Goal: Task Accomplishment & Management: Use online tool/utility

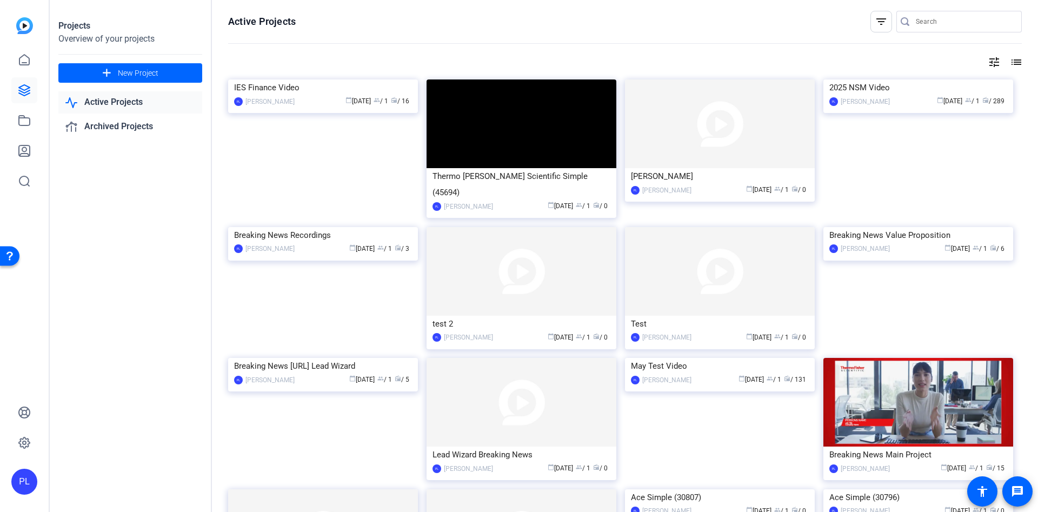
click at [931, 21] on input "Search" at bounding box center [964, 21] width 97 height 13
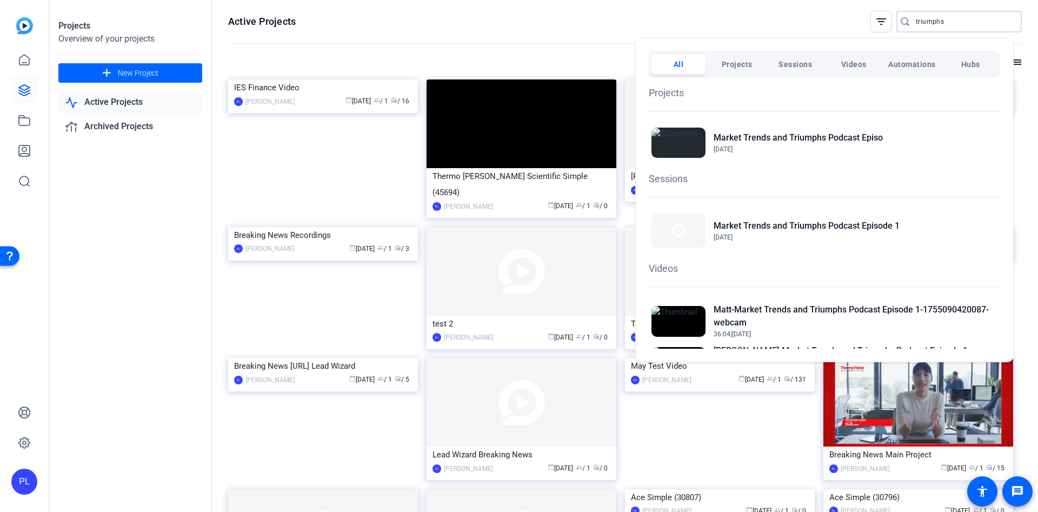
click at [946, 21] on div at bounding box center [519, 256] width 1038 height 512
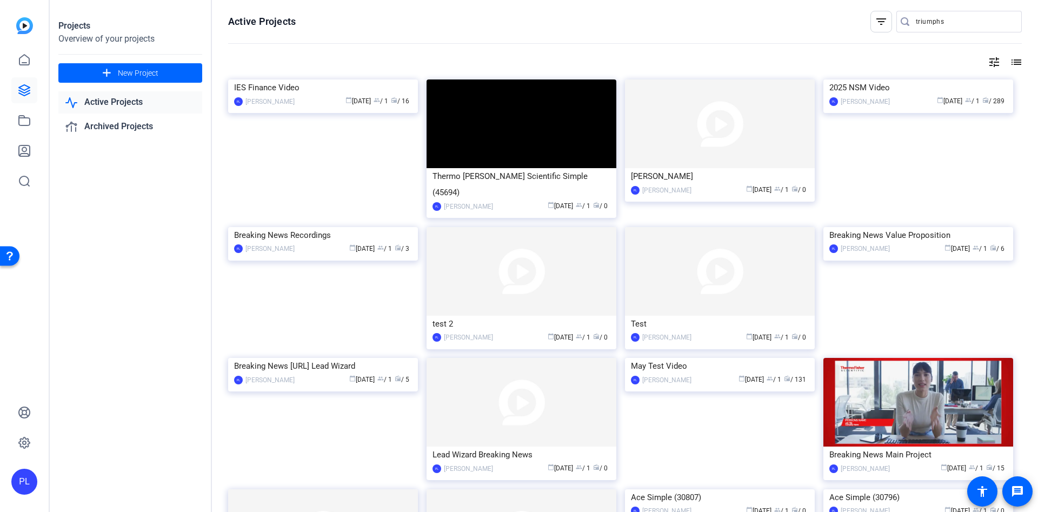
click at [945, 18] on input "triumphs" at bounding box center [964, 21] width 97 height 13
drag, startPoint x: 948, startPoint y: 22, endPoint x: 902, endPoint y: 30, distance: 46.1
click at [902, 30] on div "triumphs" at bounding box center [955, 22] width 117 height 22
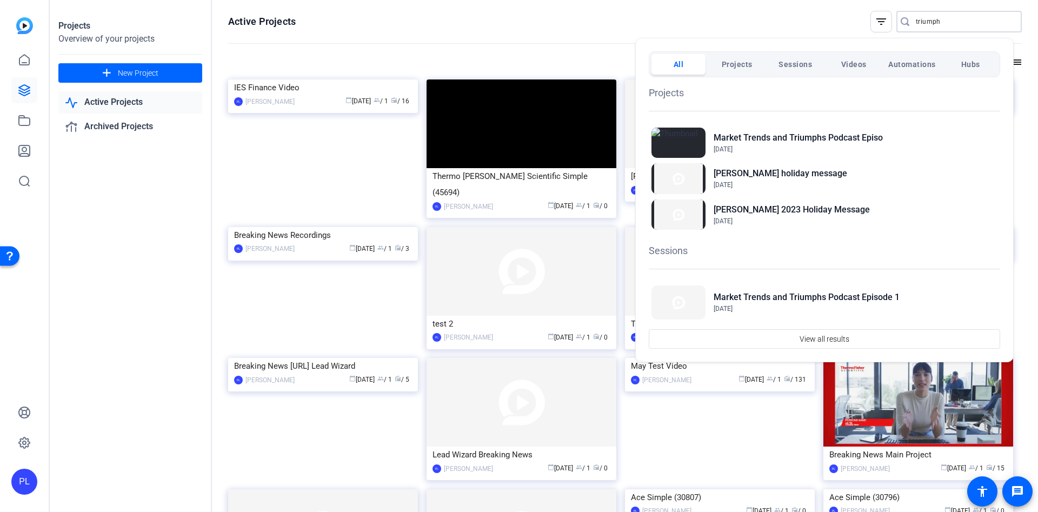
type input "triumphs"
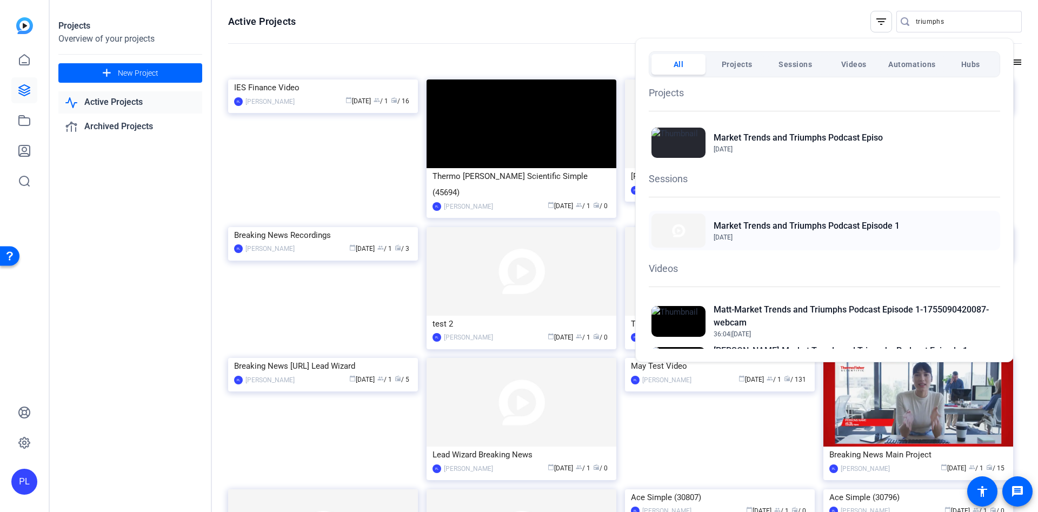
click at [739, 226] on h2 "Market Trends and Triumphs Podcast Episode 1" at bounding box center [807, 226] width 186 height 13
click at [112, 104] on div at bounding box center [519, 256] width 1038 height 512
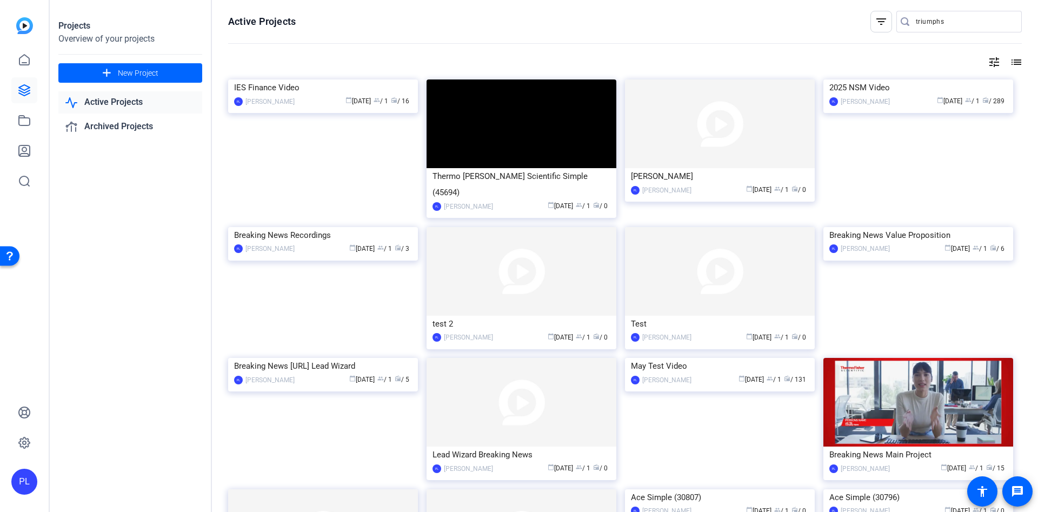
click at [112, 104] on link "Active Projects" at bounding box center [130, 102] width 144 height 22
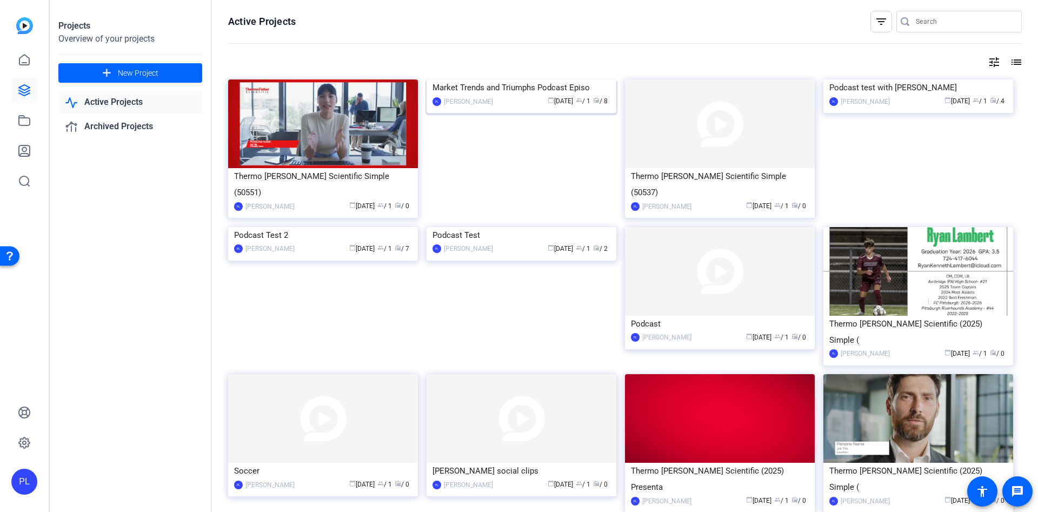
click at [524, 96] on div "Market Trends and Triumphs Podcast Episo" at bounding box center [522, 88] width 178 height 16
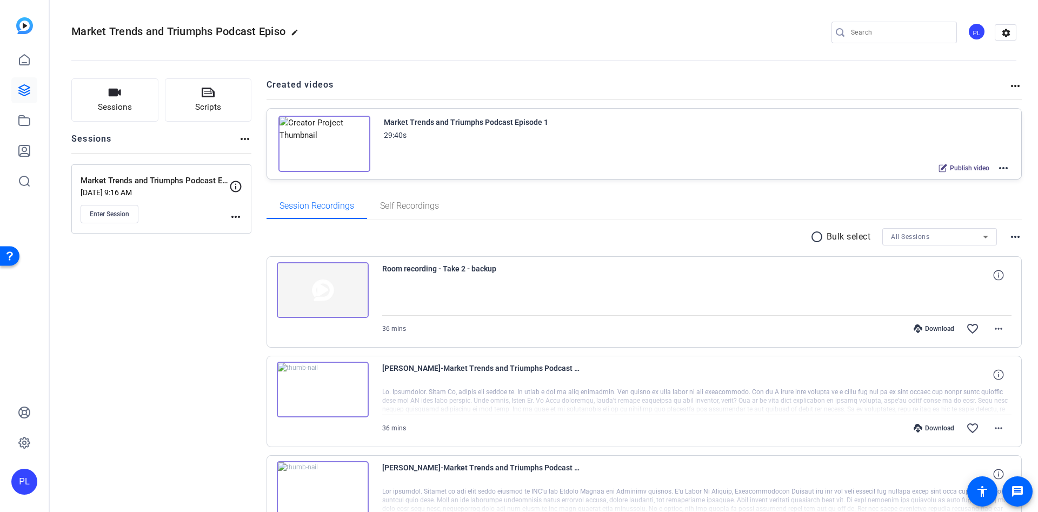
click at [998, 169] on mat-icon "more_horiz" at bounding box center [1003, 168] width 13 height 13
click at [938, 193] on span "Duplicate here" at bounding box center [955, 194] width 75 height 13
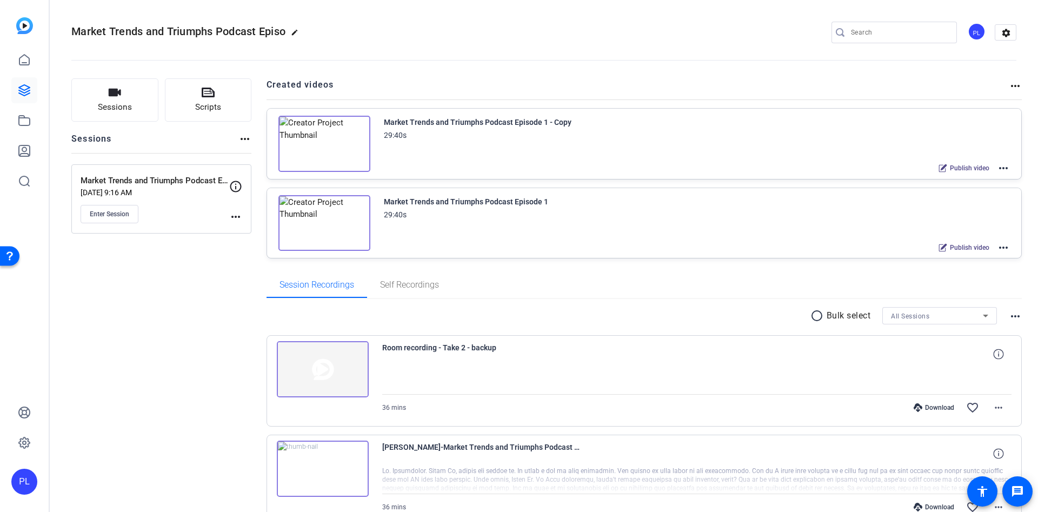
click at [997, 169] on mat-icon "more_horiz" at bounding box center [1003, 168] width 13 height 13
click at [969, 178] on span "Edit in Creator" at bounding box center [955, 181] width 75 height 13
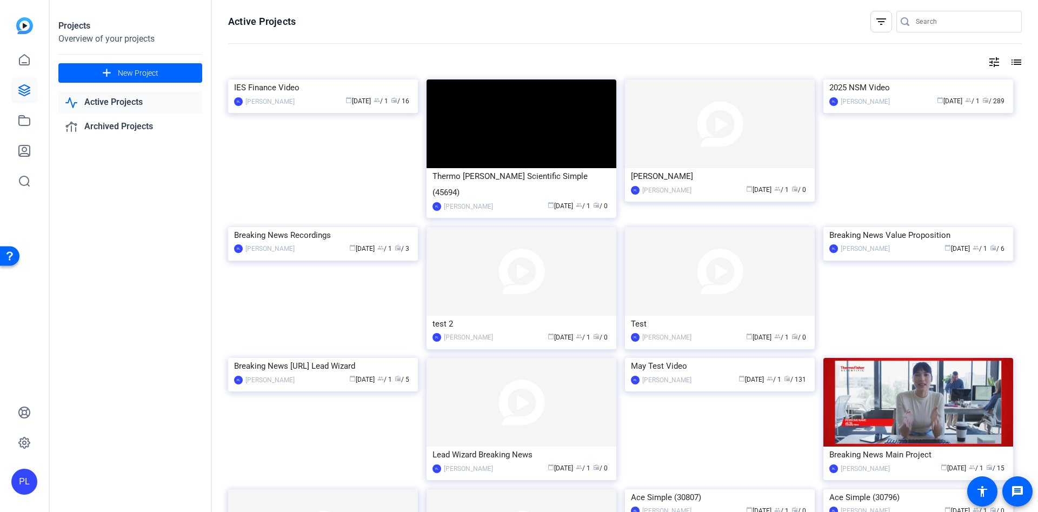
click at [949, 23] on input "Search" at bounding box center [964, 21] width 97 height 13
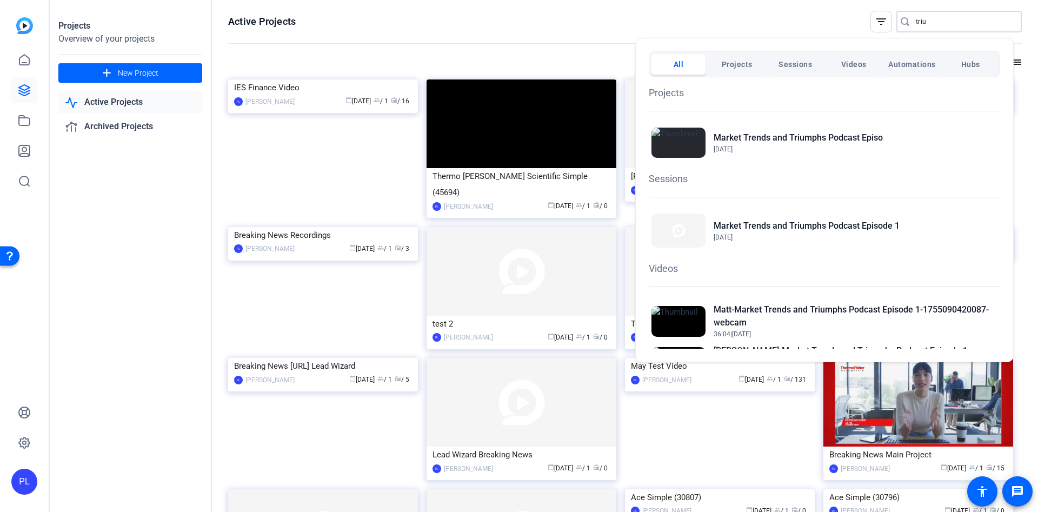
type input "triu"
click at [397, 17] on div at bounding box center [519, 256] width 1038 height 512
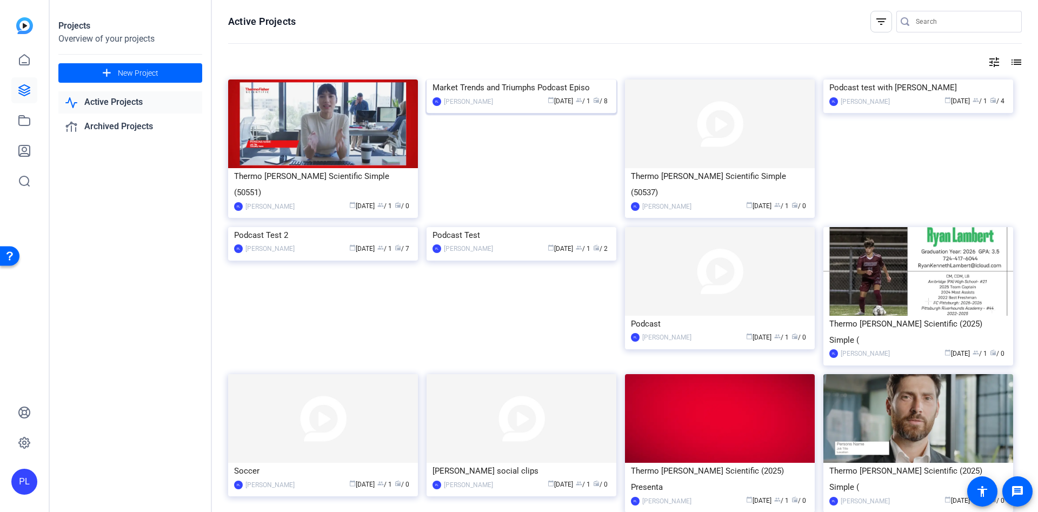
click at [524, 96] on div "Market Trends and Triumphs Podcast Episo" at bounding box center [522, 88] width 178 height 16
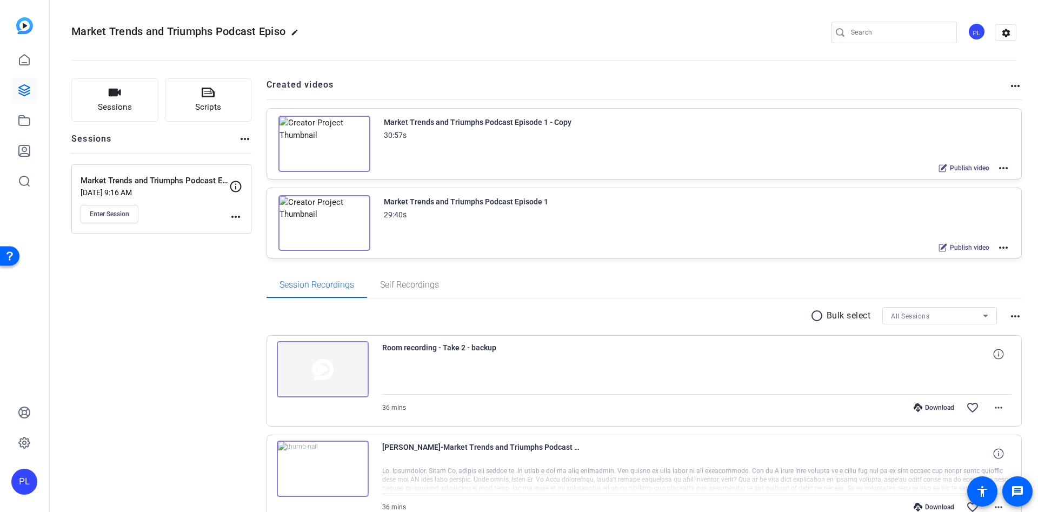
click at [997, 244] on mat-icon "more_horiz" at bounding box center [1003, 247] width 13 height 13
click at [978, 262] on span "Edit in Creator" at bounding box center [955, 260] width 75 height 13
